Goal: Transaction & Acquisition: Book appointment/travel/reservation

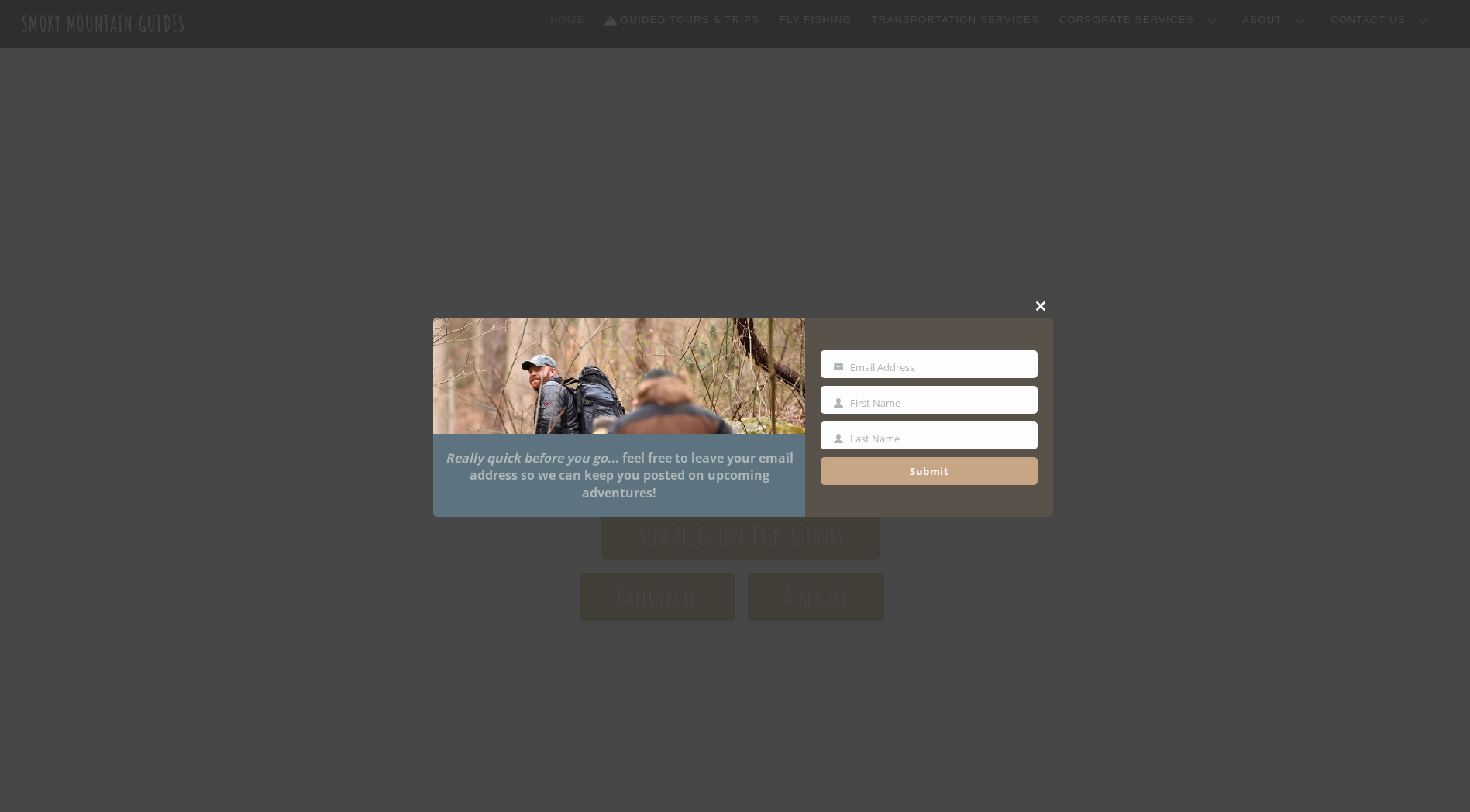
click at [1037, 308] on span at bounding box center [1041, 306] width 23 height 10
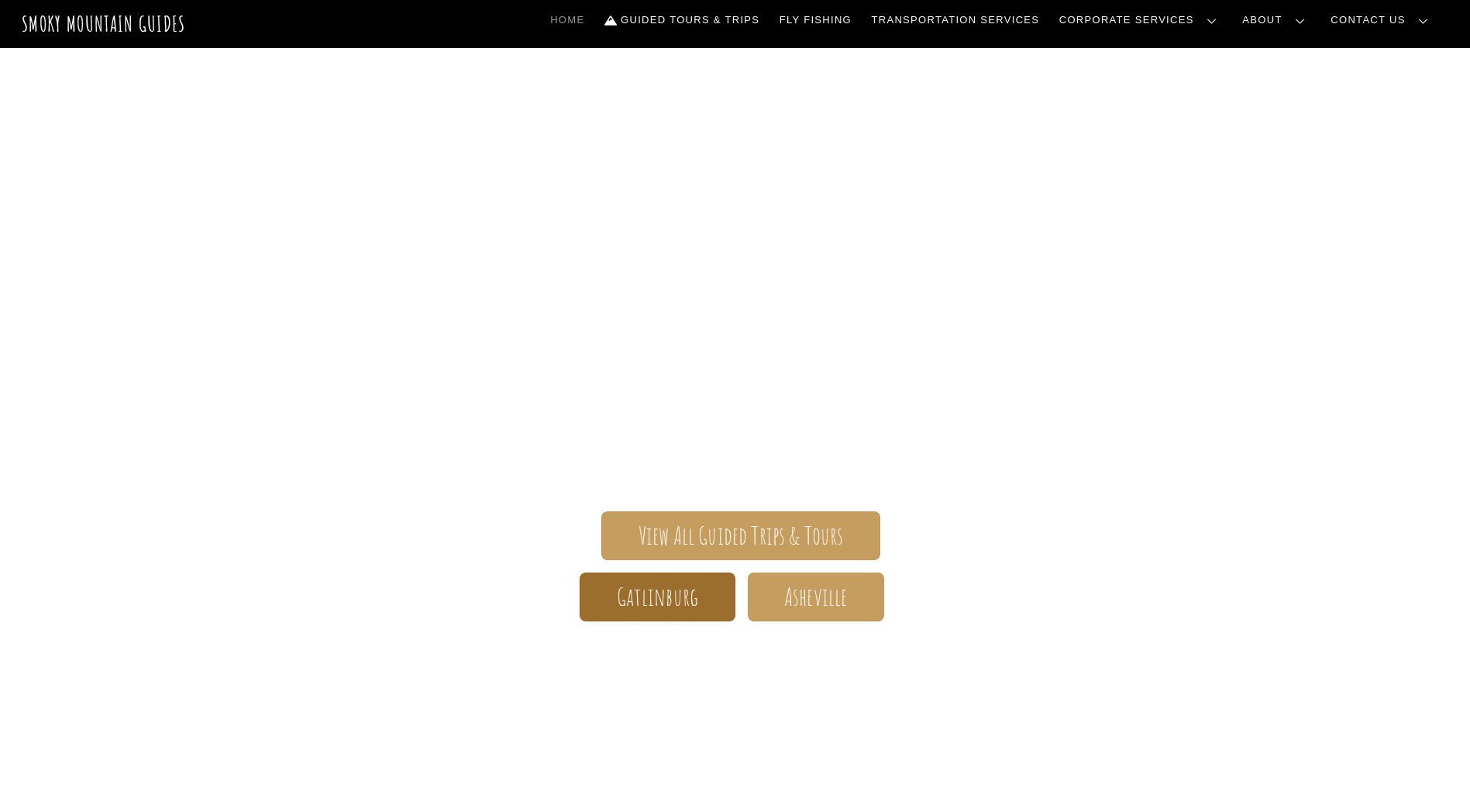
click at [676, 589] on span "Gatlinburg" at bounding box center [658, 596] width 82 height 17
click at [765, 19] on link "Guided Tours & Trips" at bounding box center [682, 19] width 167 height 32
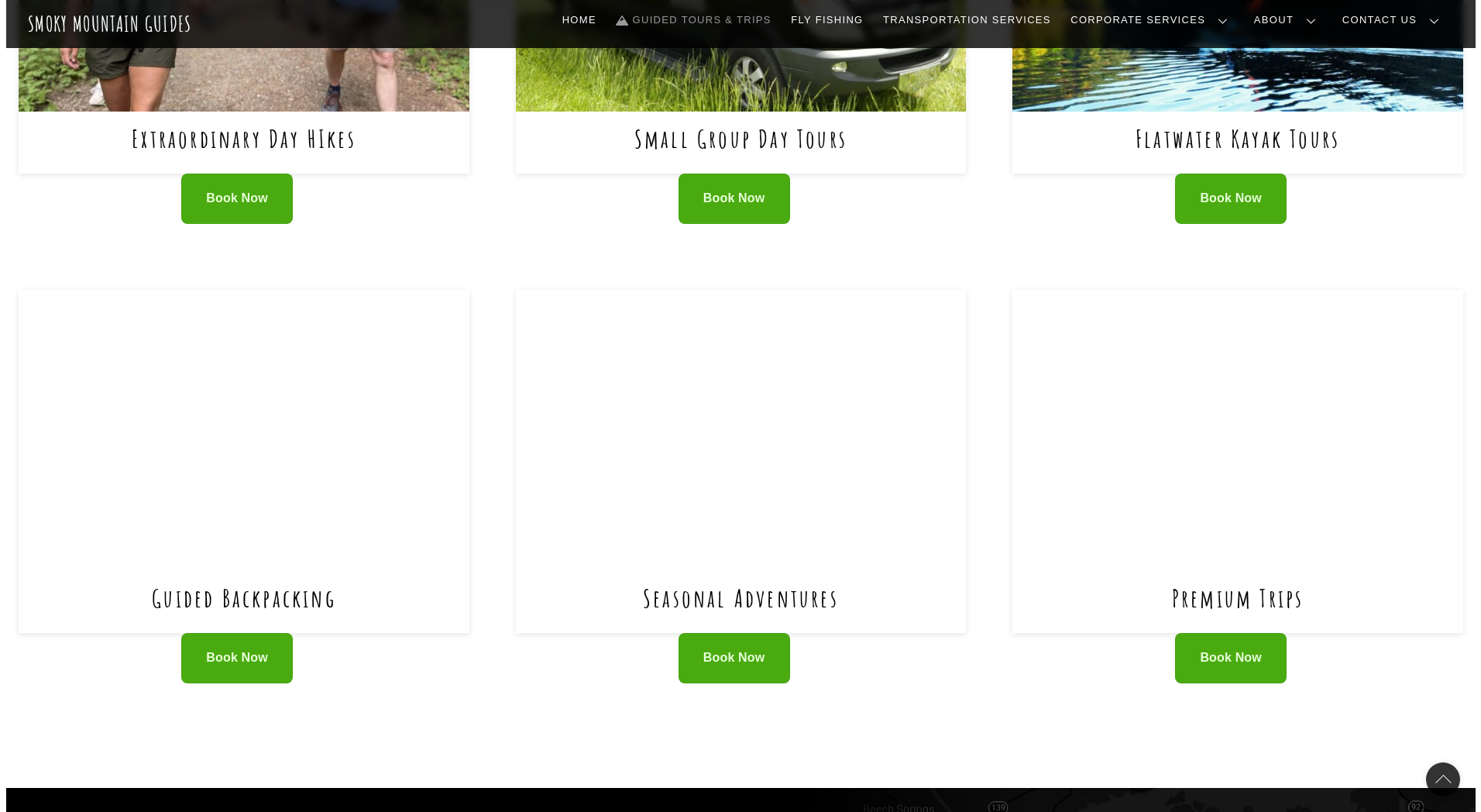
scroll to position [929, 0]
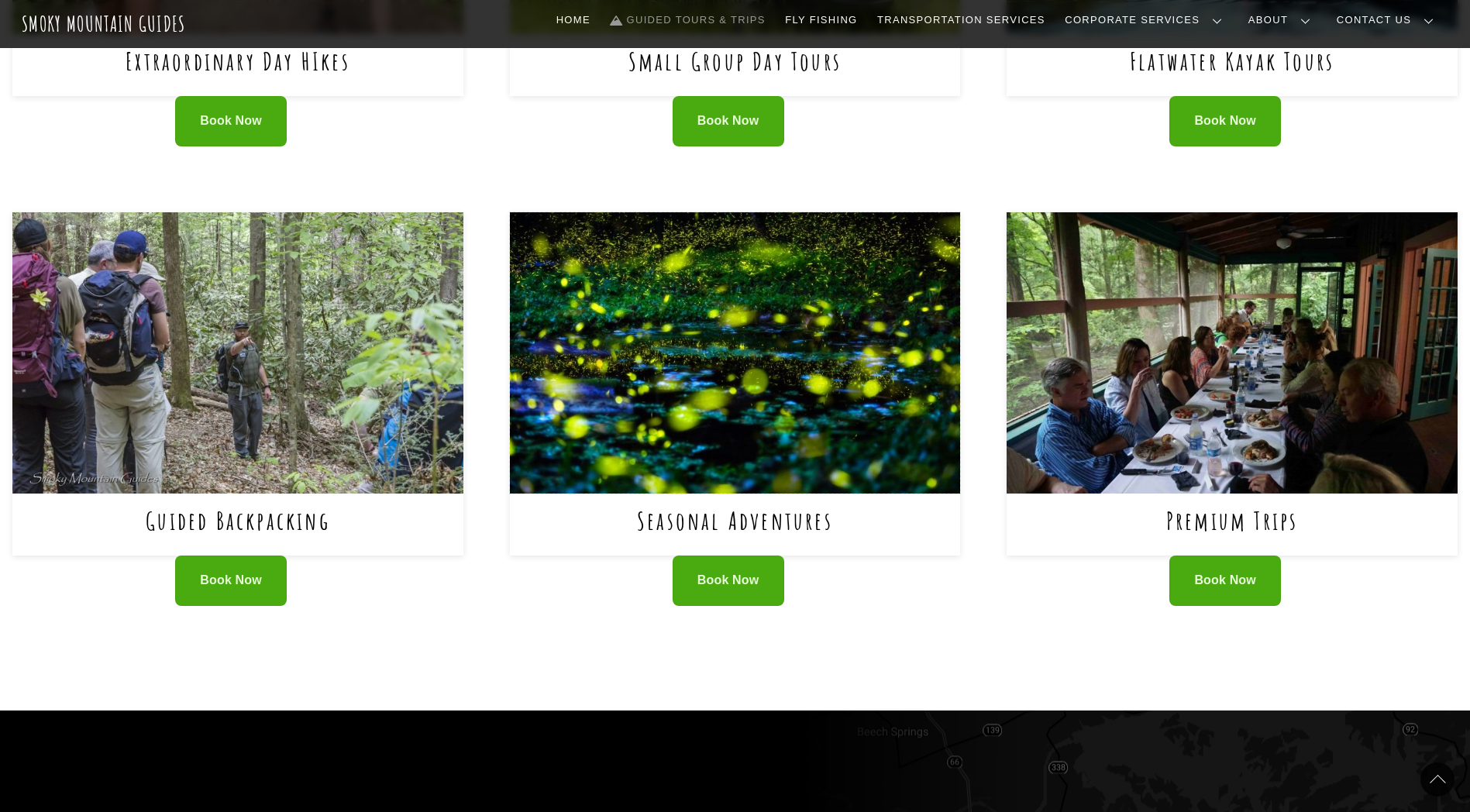
click at [667, 415] on img at bounding box center [735, 353] width 451 height 282
